Goal: Ask a question: Seek information or help from site administrators or community

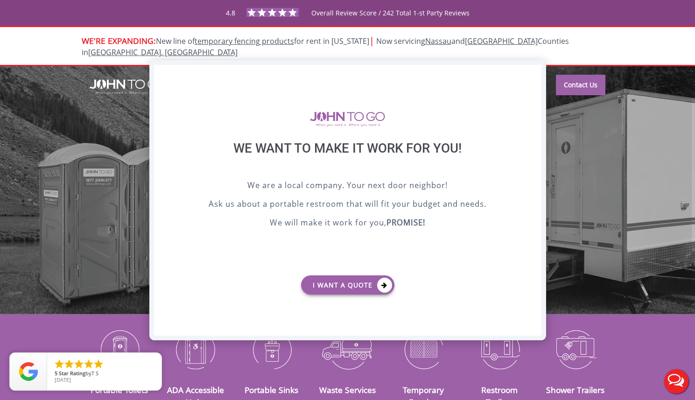
click at [534, 71] on div "X" at bounding box center [533, 73] width 14 height 16
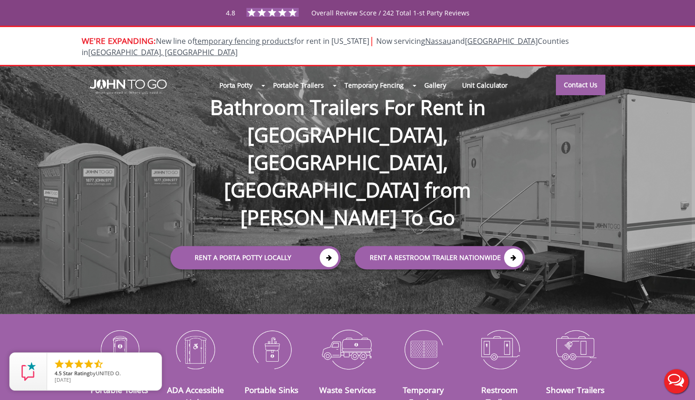
click at [677, 378] on button "Live Chat" at bounding box center [675, 381] width 37 height 37
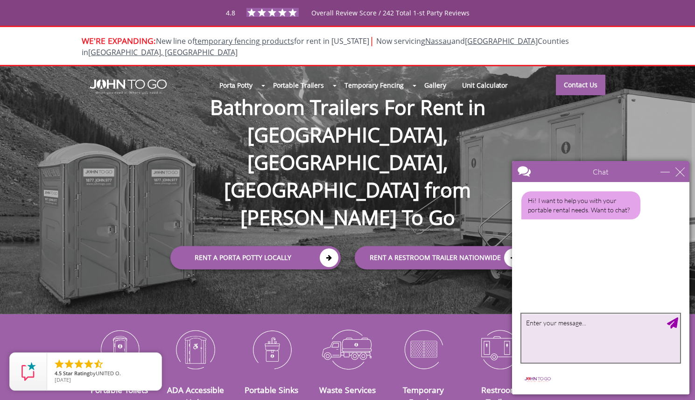
click at [573, 328] on textarea "type your message" at bounding box center [600, 338] width 159 height 49
click at [537, 324] on textarea "type your message" at bounding box center [600, 338] width 159 height 49
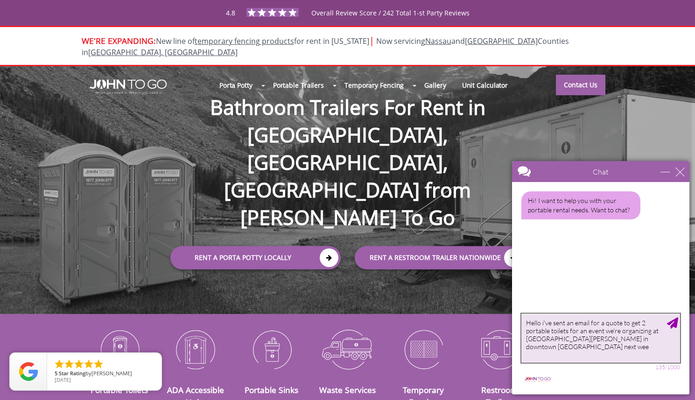
type textarea "Hello i've sent an email for a quote to get 2 portable toilets for an event we'…"
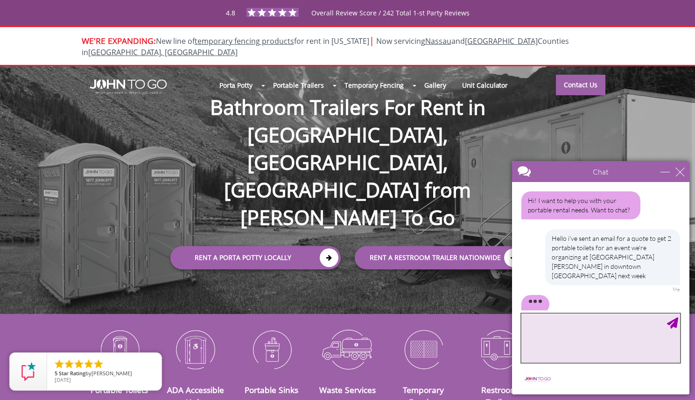
scroll to position [3, 0]
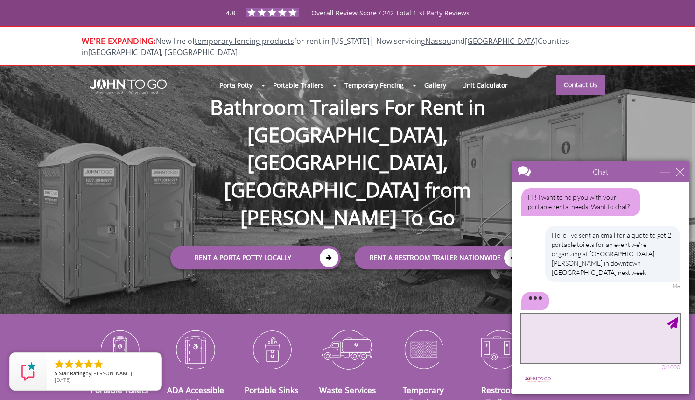
paste textarea "We'd like to enquire about the possibility to rent 5 temp restrooms to install …"
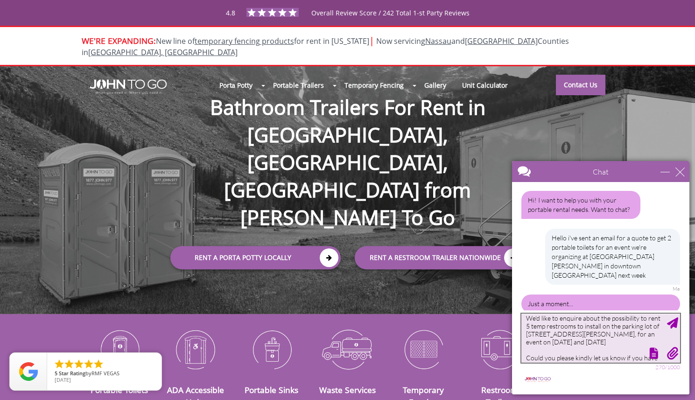
scroll to position [0, 0]
click at [664, 324] on textarea "We'd like to enquire about the possibility to rent 5 temp restrooms to install …" at bounding box center [600, 338] width 159 height 49
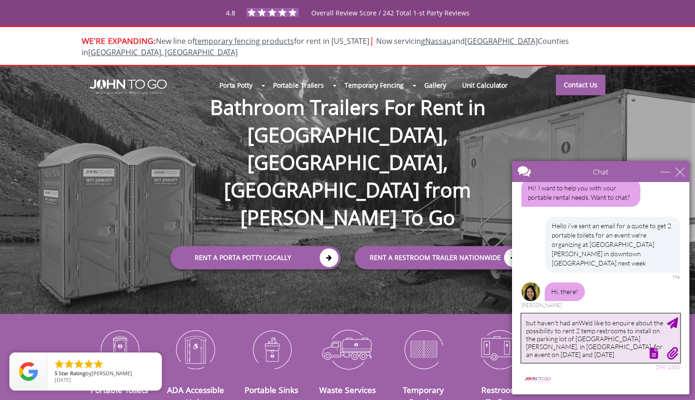
scroll to position [3, 0]
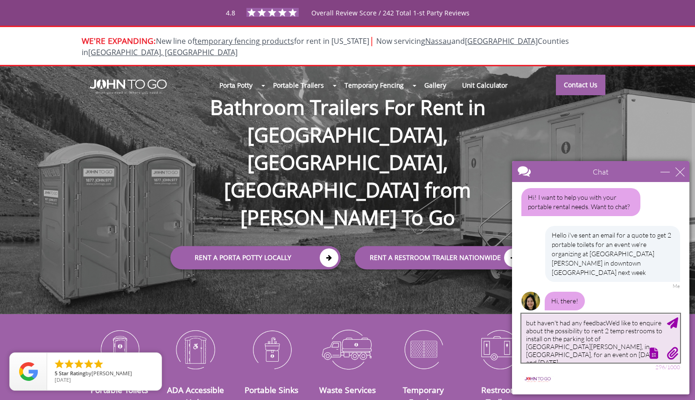
type textarea "but haven't had any feedbackWe'd like to enquire about the possibility to rent …"
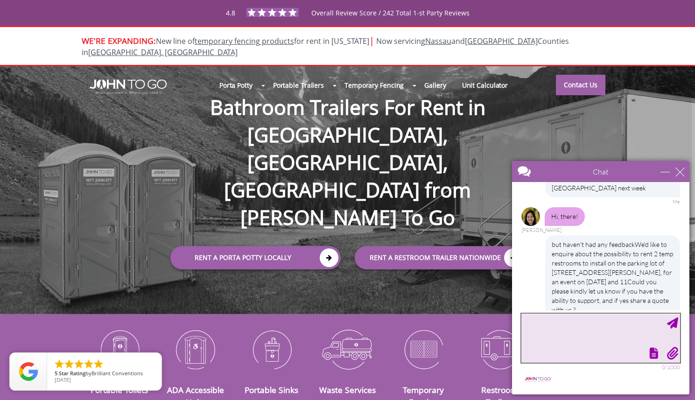
scroll to position [135, 0]
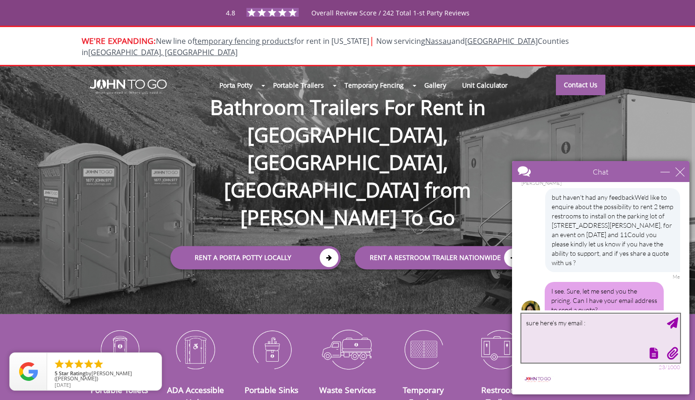
paste textarea "[PERSON_NAME][EMAIL_ADDRESS][DOMAIN_NAME]"
type textarea "sure here's my email : [PERSON_NAME][EMAIL_ADDRESS][DOMAIN_NAME]"
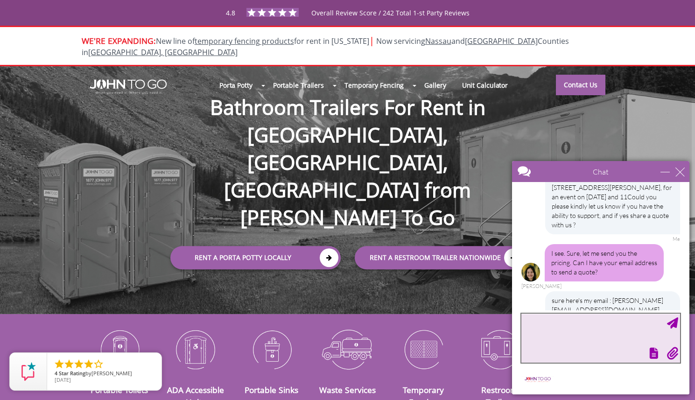
paste textarea "[PERSON_NAME][EMAIL_ADDRESS][DOMAIN_NAME]"
type textarea "[EMAIL_ADDRESS][DOMAIN_NAME]"
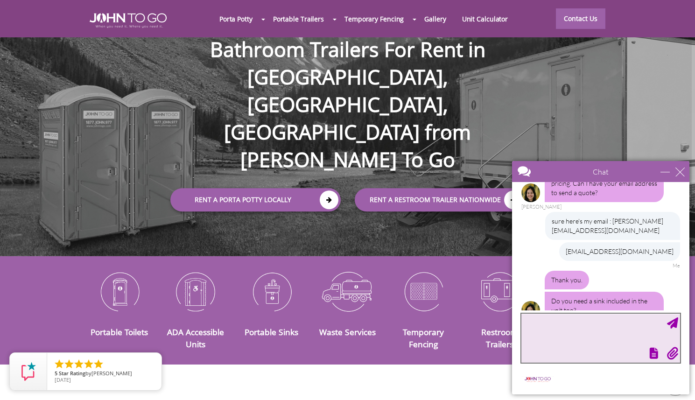
scroll to position [280, 0]
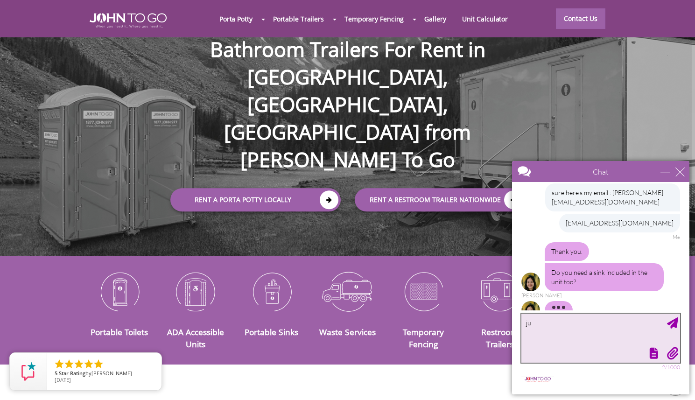
type textarea "j"
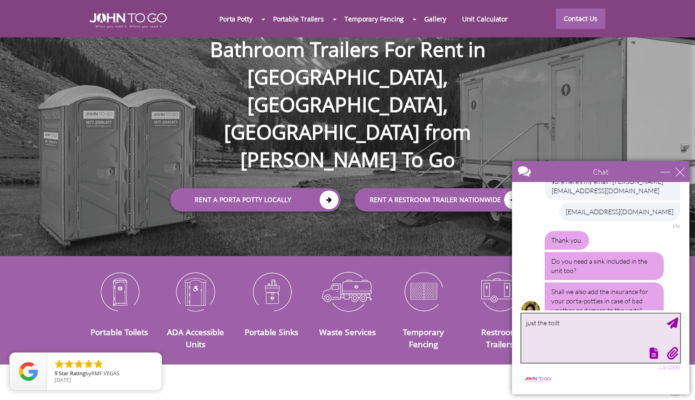
type textarea "just the toilts"
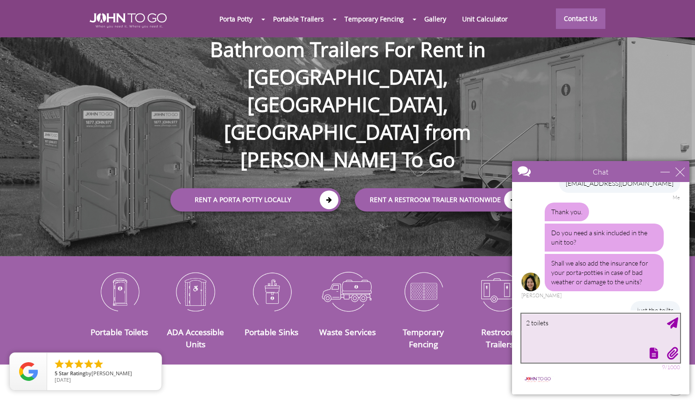
scroll to position [349, 0]
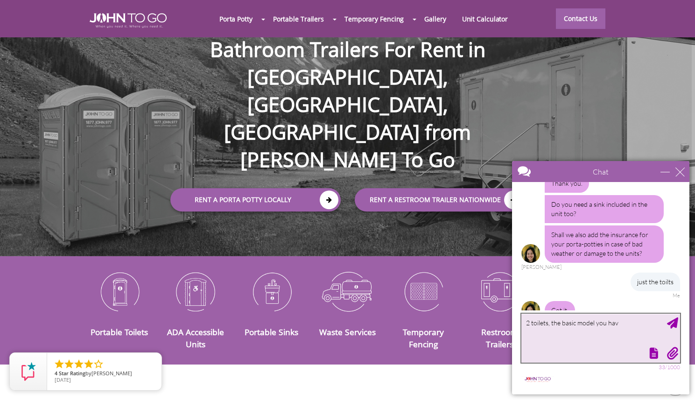
type textarea "2 toilets, the basic model you have"
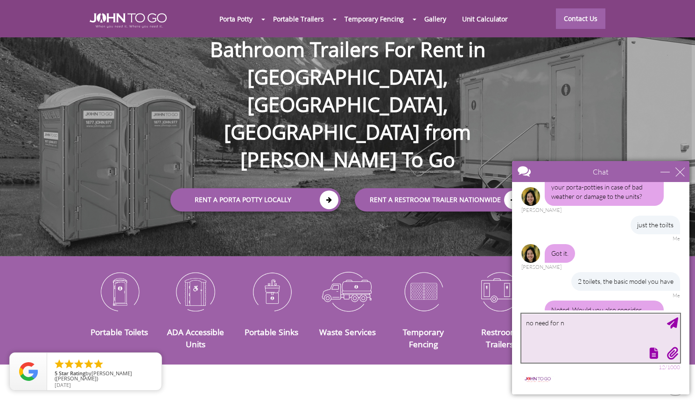
scroll to position [433, 0]
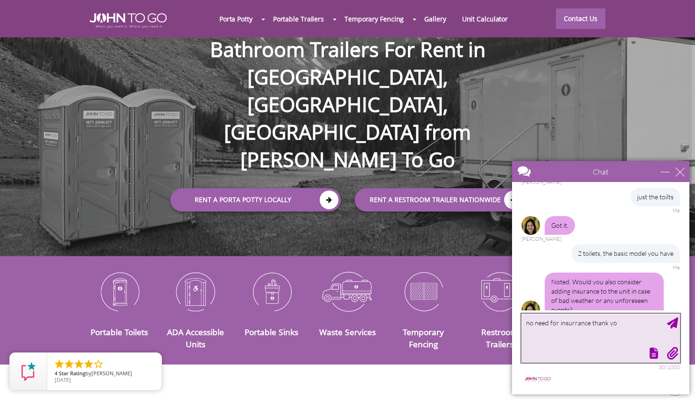
type textarea "no need for insurrance thank you"
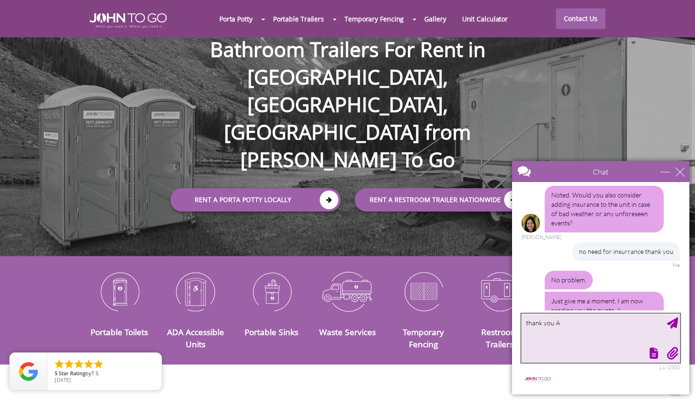
scroll to position [560, 0]
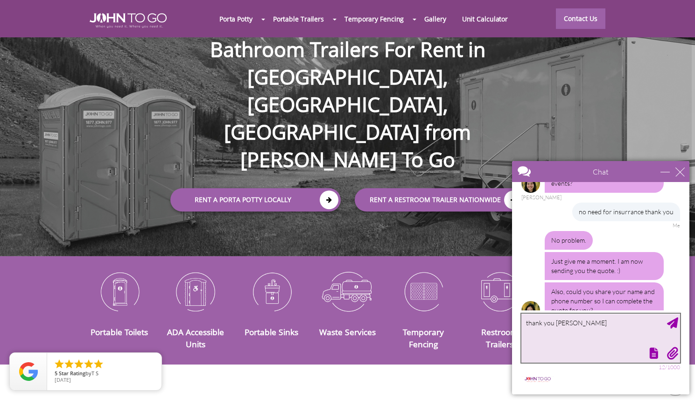
type textarea "thank you [PERSON_NAME]"
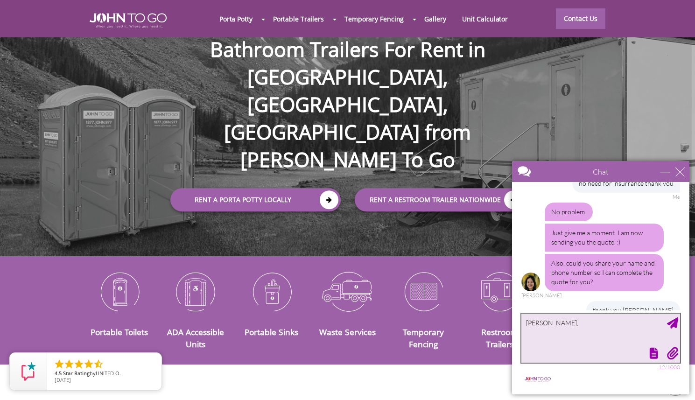
type textarea "[PERSON_NAME]"
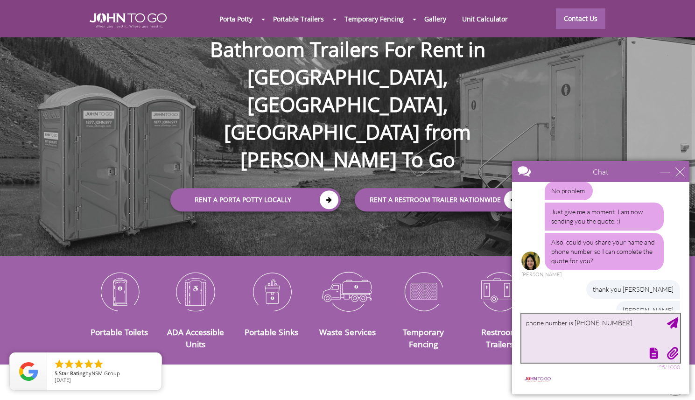
scroll to position [638, 0]
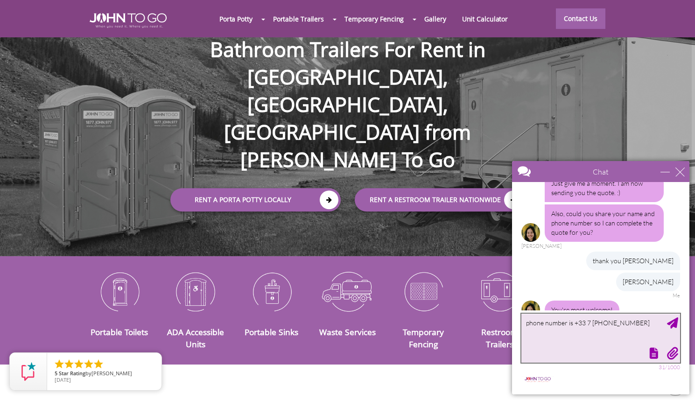
type textarea "phone number is [PHONE_NUMBER]"
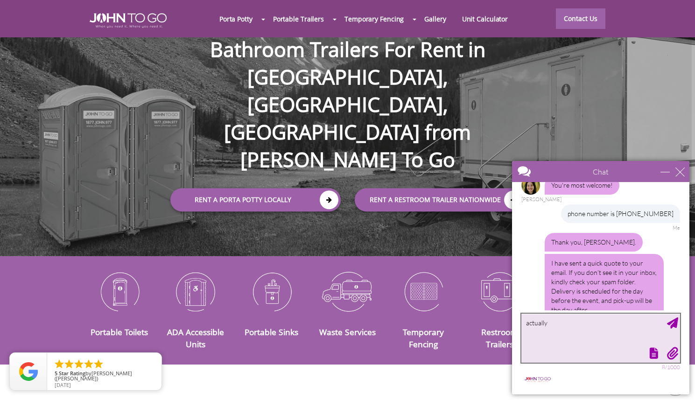
scroll to position [802, 0]
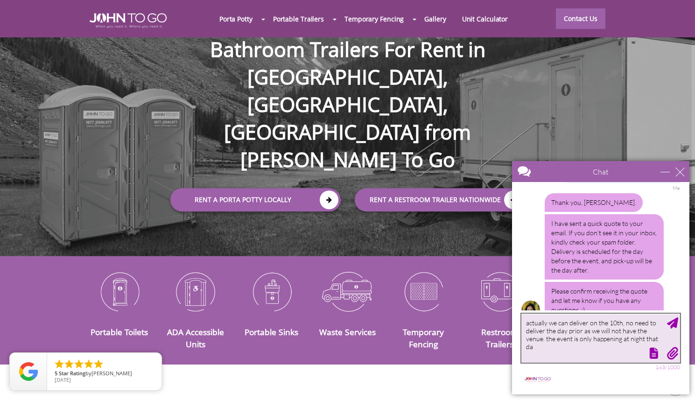
type textarea "actually we can deliver on the 10th, no need to deliver the day prior as we wil…"
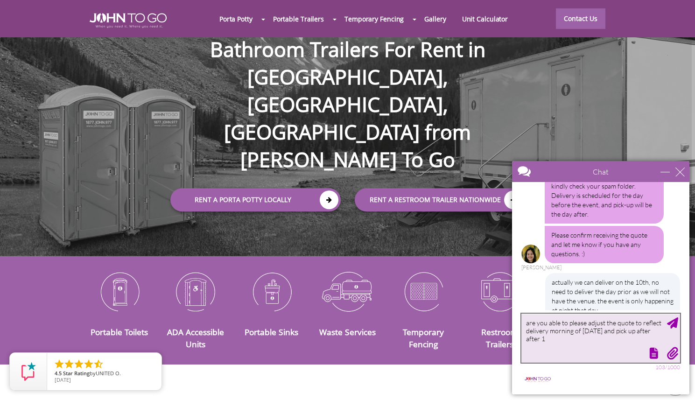
scroll to position [887, 0]
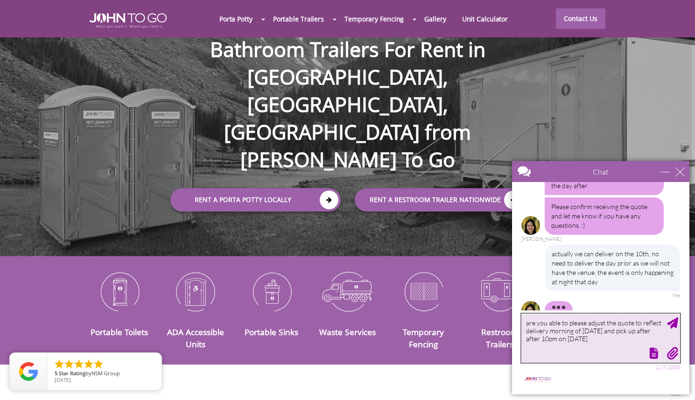
type textarea "are you able to please adjust the quote to reflect delivery morning of [DATE] a…"
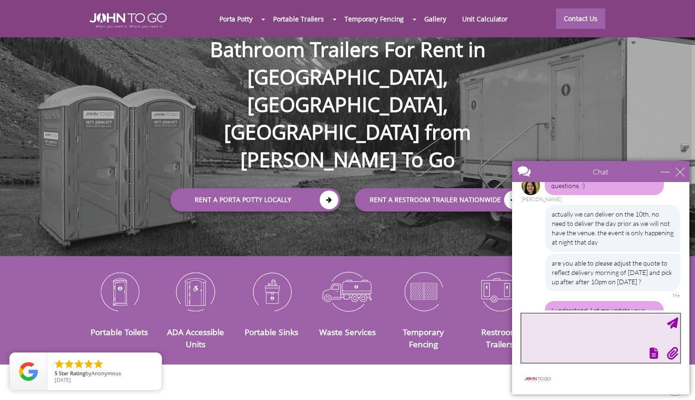
scroll to position [936, 0]
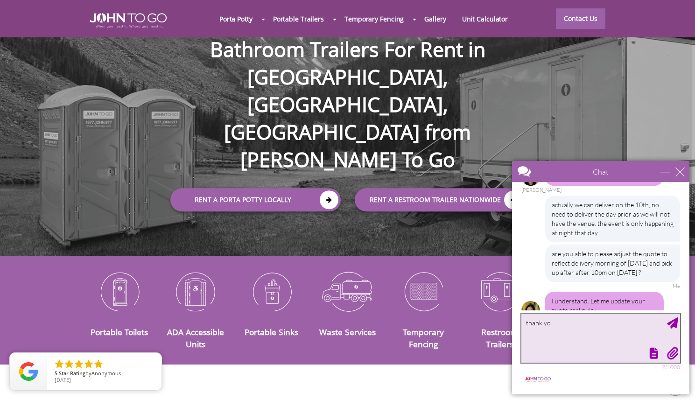
type textarea "thank you"
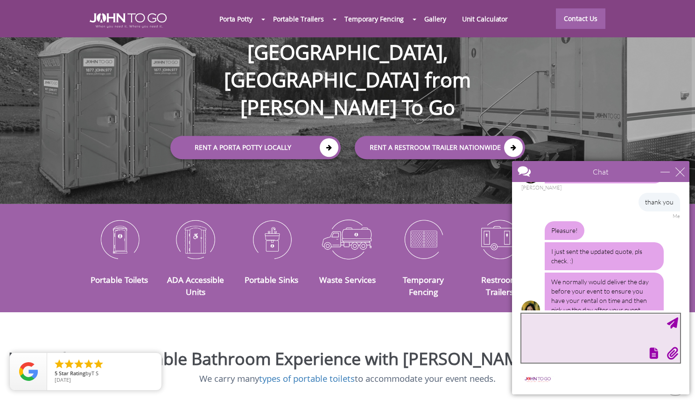
scroll to position [120, 0]
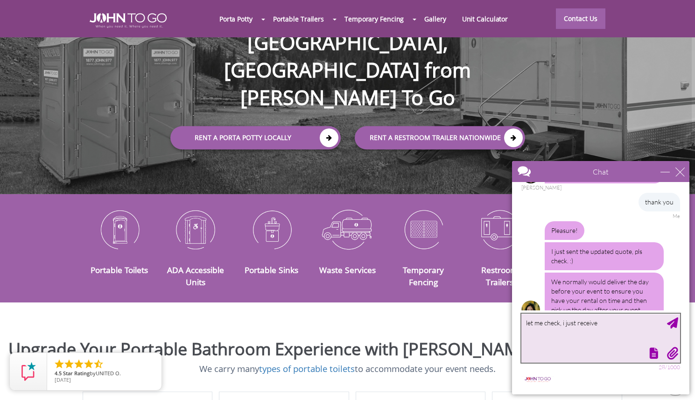
type textarea "let me check, i just received"
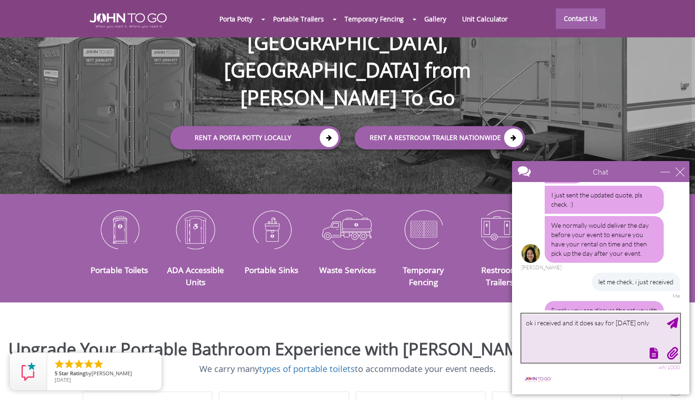
scroll to position [1166, 0]
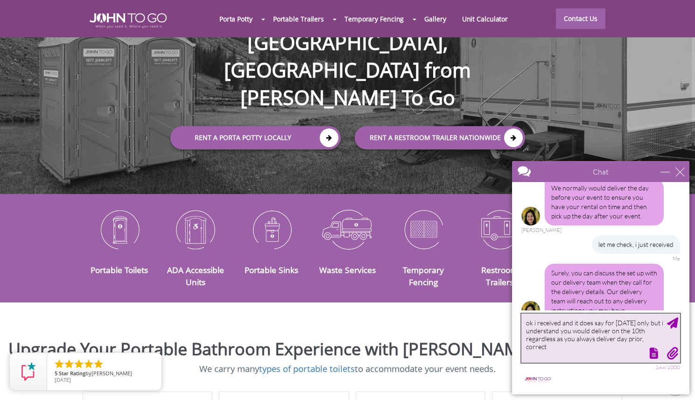
type textarea "ok i received and it does say for [DATE] only but i understand you would delive…"
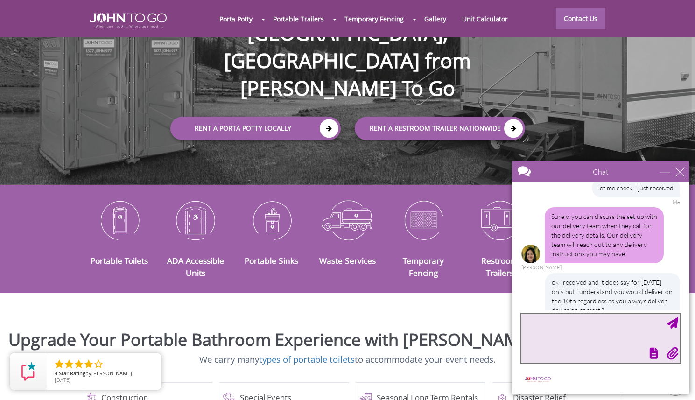
scroll to position [1250, 0]
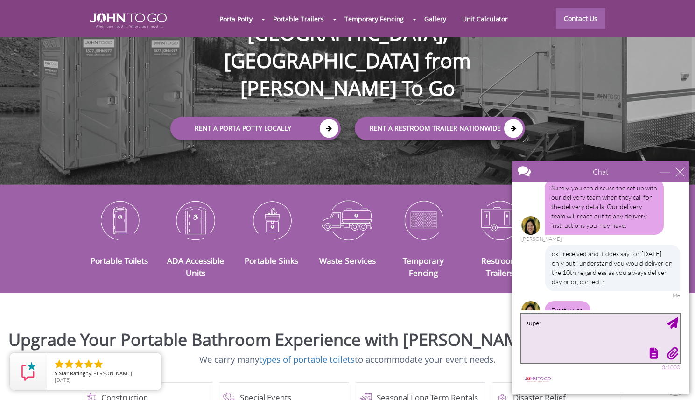
type textarea "superb"
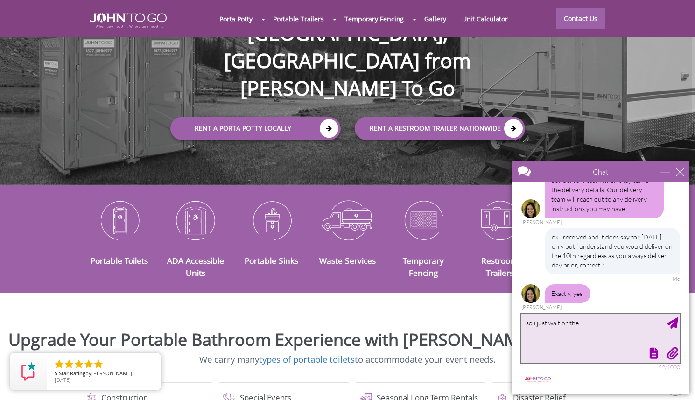
scroll to position [1317, 0]
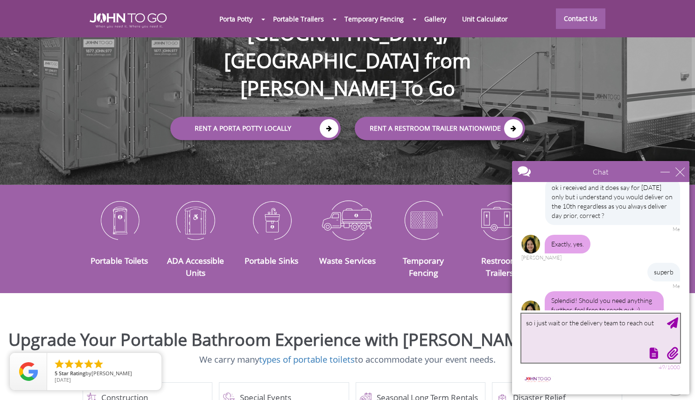
type textarea "so i just wait or the delivery team to reach out ?"
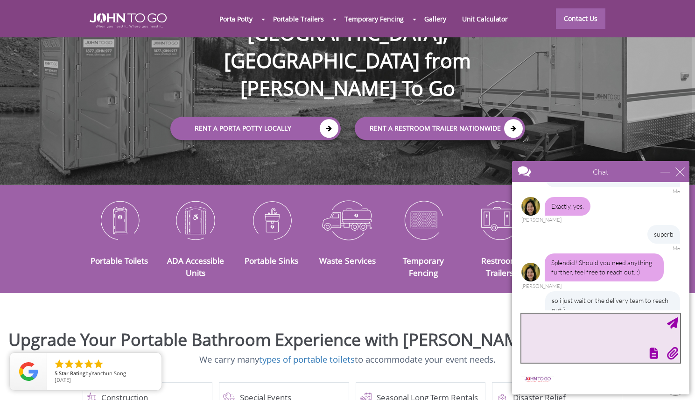
scroll to position [1410, 0]
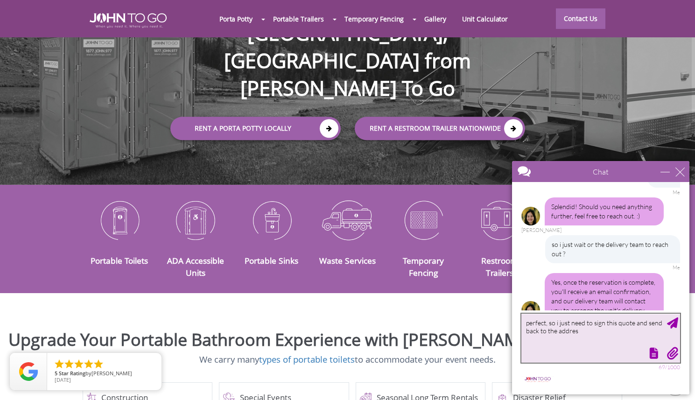
type textarea "perfect, so i just need to sign this quote and send back to the address"
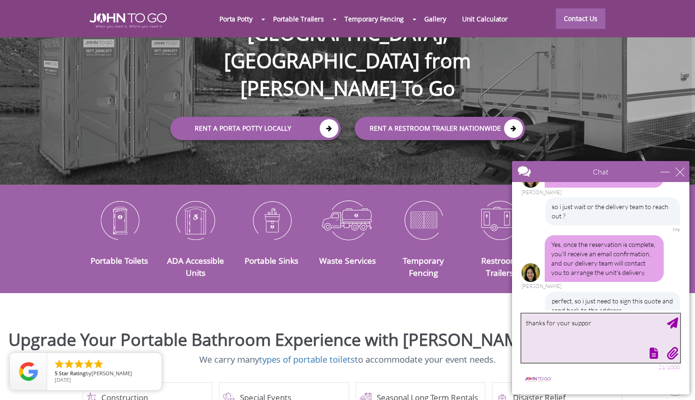
type textarea "thanks for your support"
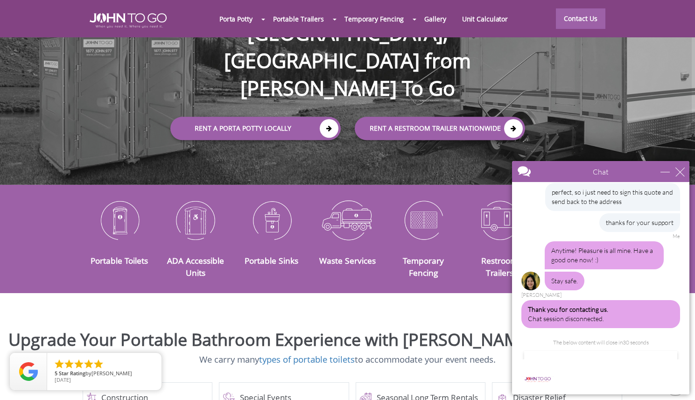
scroll to position [1550, 0]
